Goal: Task Accomplishment & Management: Manage account settings

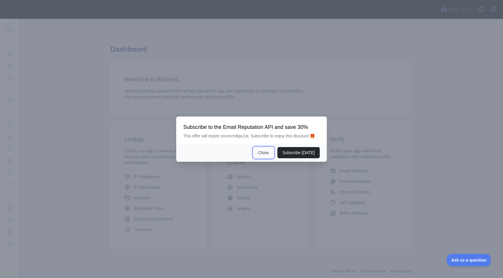
click at [260, 153] on button "Close" at bounding box center [263, 152] width 21 height 11
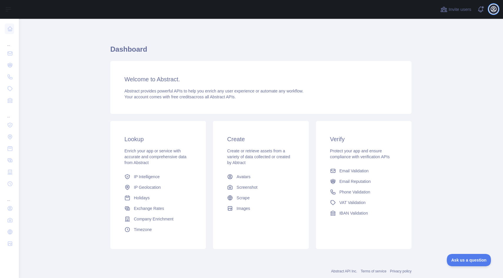
click at [489, 10] on button "Open user menu" at bounding box center [492, 8] width 9 height 9
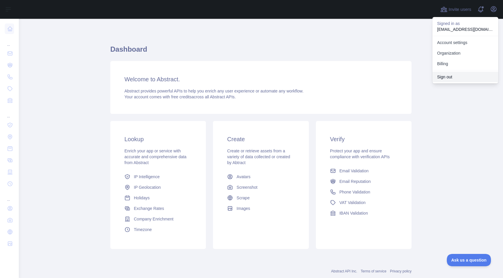
click at [457, 81] on button "Sign out" at bounding box center [465, 77] width 66 height 11
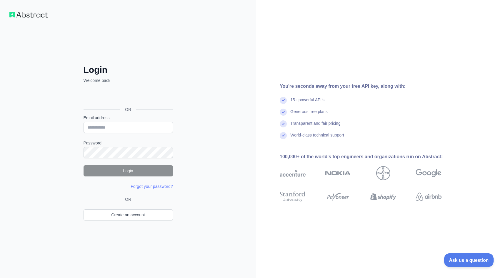
click at [475, 258] on span "Ask us a question" at bounding box center [466, 259] width 44 height 4
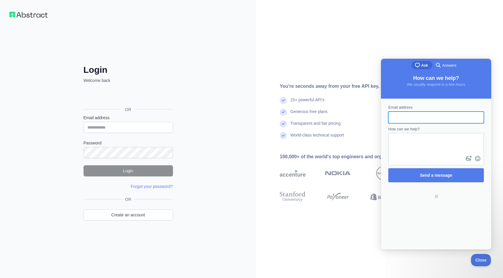
click at [155, 24] on div "Login Welcome back OR Email address Password Login Forgot your password? Please…" at bounding box center [128, 139] width 256 height 278
